Goal: Check status: Check status

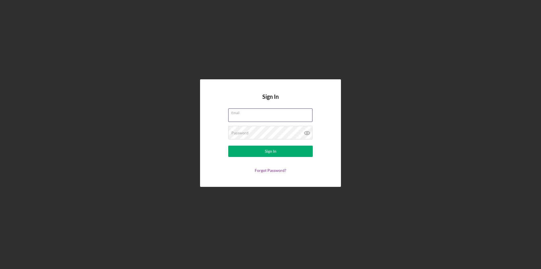
type input "[EMAIL_ADDRESS][DOMAIN_NAME]"
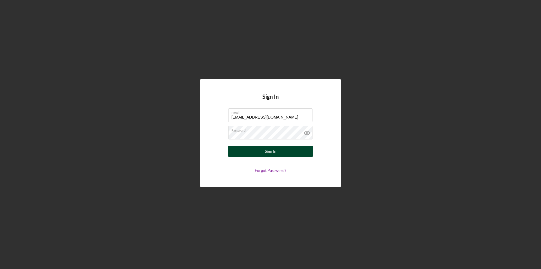
click at [267, 151] on div "Sign In" at bounding box center [271, 151] width 12 height 11
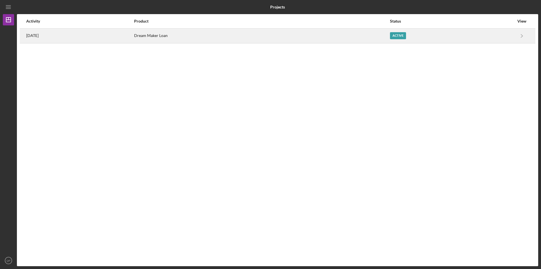
click at [372, 33] on div "Dream Maker Loan" at bounding box center [261, 36] width 255 height 14
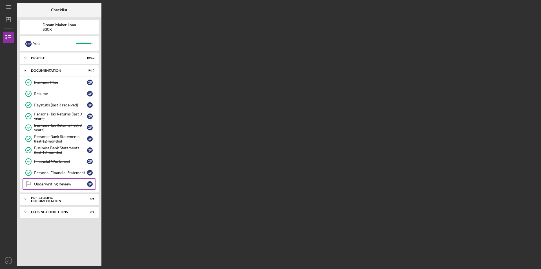
click at [53, 183] on div "Underwriting Review" at bounding box center [60, 184] width 53 height 5
